Goal: Task Accomplishment & Management: Complete application form

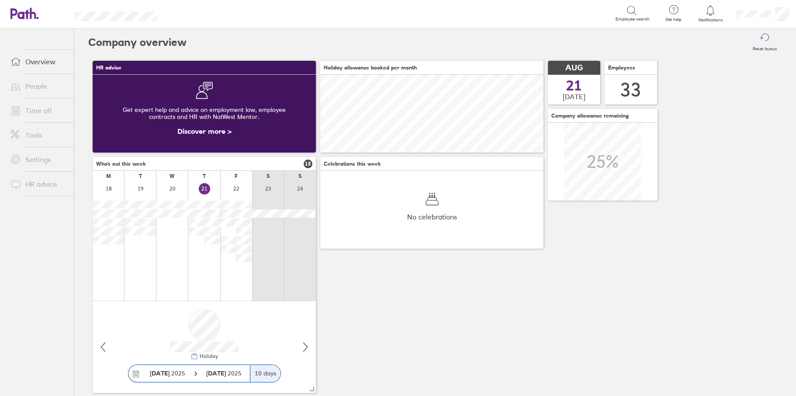
scroll to position [78, 223]
click at [34, 106] on link "Time off" at bounding box center [38, 110] width 70 height 17
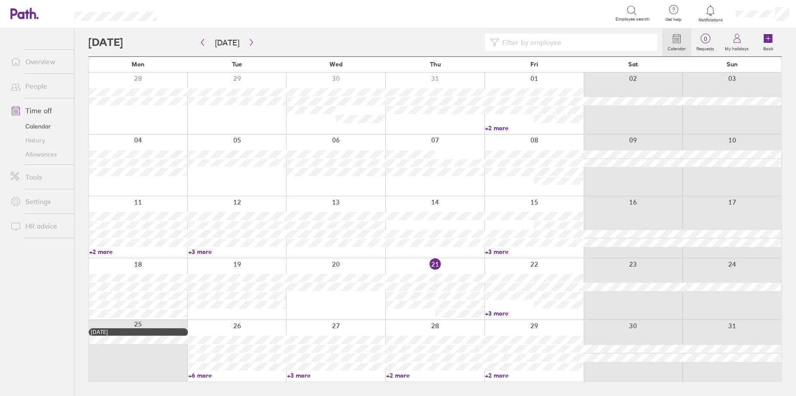
click at [237, 262] on div at bounding box center [236, 289] width 99 height 62
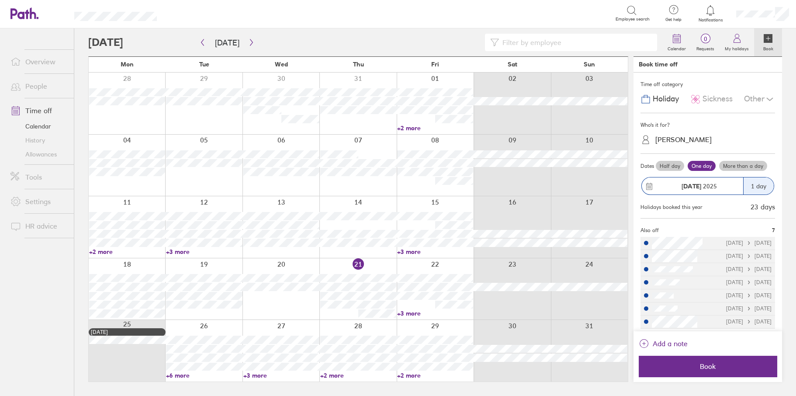
click at [716, 100] on span "Sickness" at bounding box center [717, 98] width 30 height 9
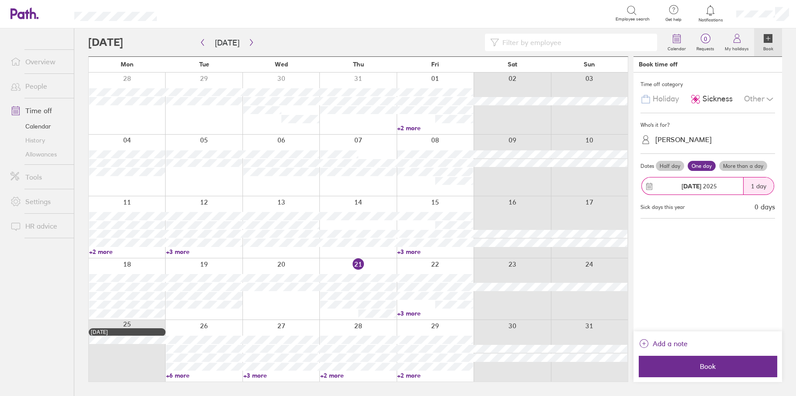
click at [680, 142] on div "[PERSON_NAME]" at bounding box center [683, 139] width 56 height 8
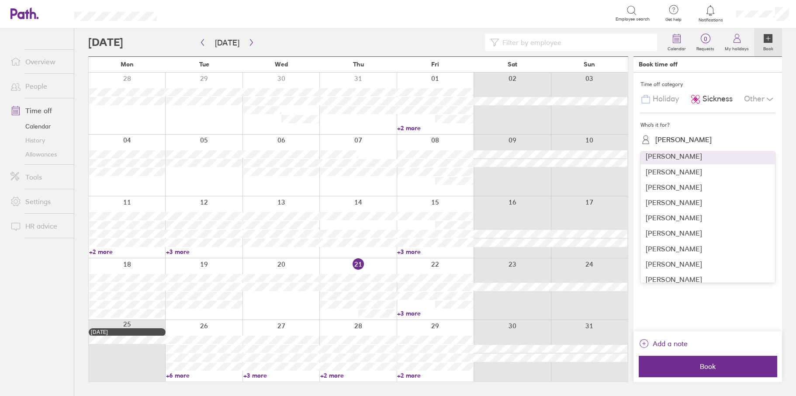
scroll to position [131, 0]
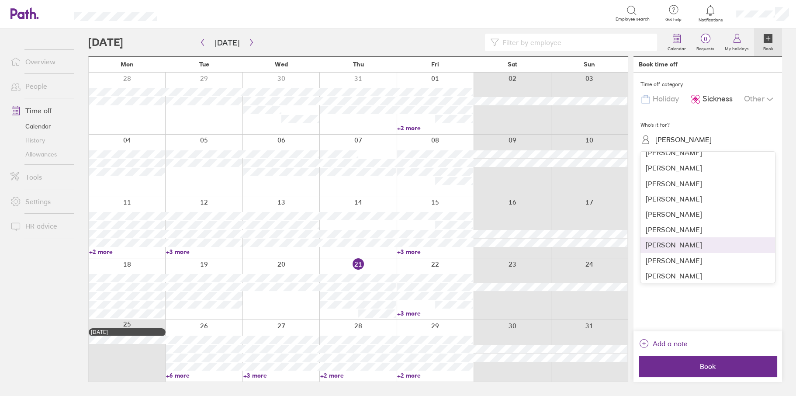
click at [676, 239] on div "Julian Alexander" at bounding box center [707, 244] width 135 height 15
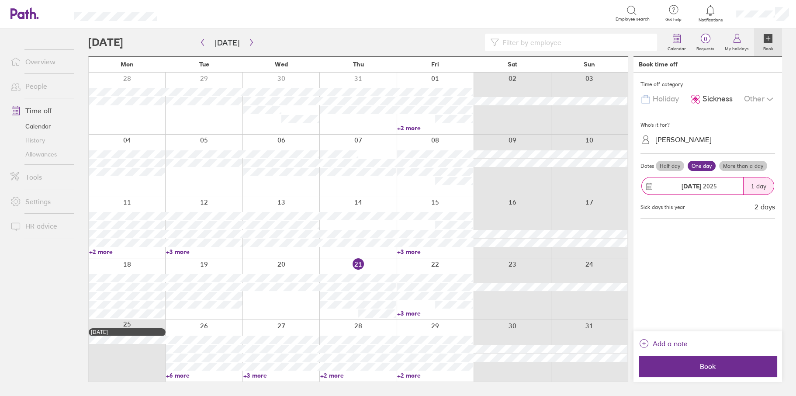
click at [732, 163] on label "More than a day" at bounding box center [743, 166] width 48 height 10
click at [0, 0] on input "More than a day" at bounding box center [0, 0] width 0 height 0
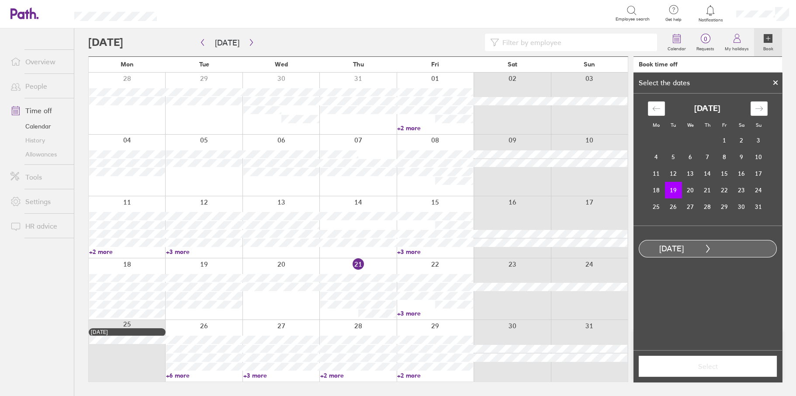
click at [671, 190] on td "19" at bounding box center [673, 190] width 17 height 17
click at [719, 187] on td "22" at bounding box center [724, 190] width 17 height 17
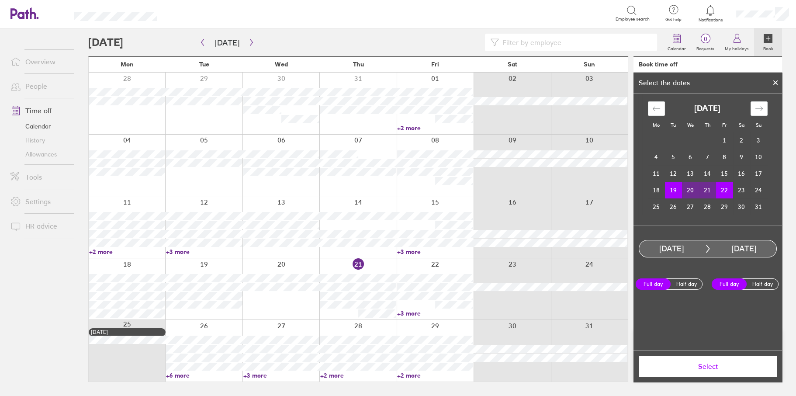
click at [705, 364] on span "Select" at bounding box center [708, 366] width 126 height 8
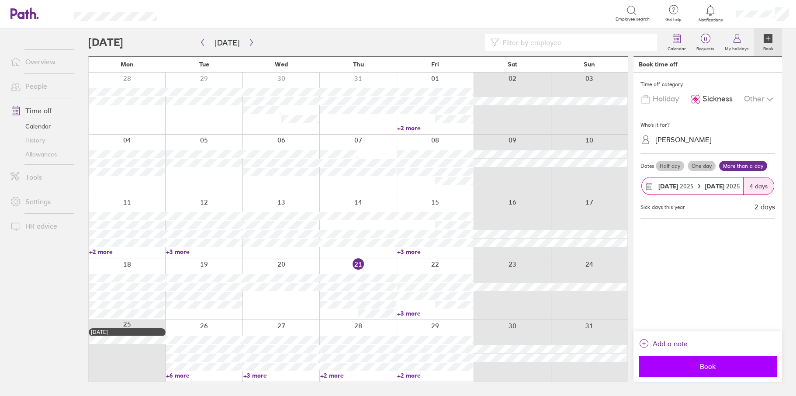
click at [697, 365] on span "Book" at bounding box center [708, 366] width 126 height 8
